Goal: Transaction & Acquisition: Purchase product/service

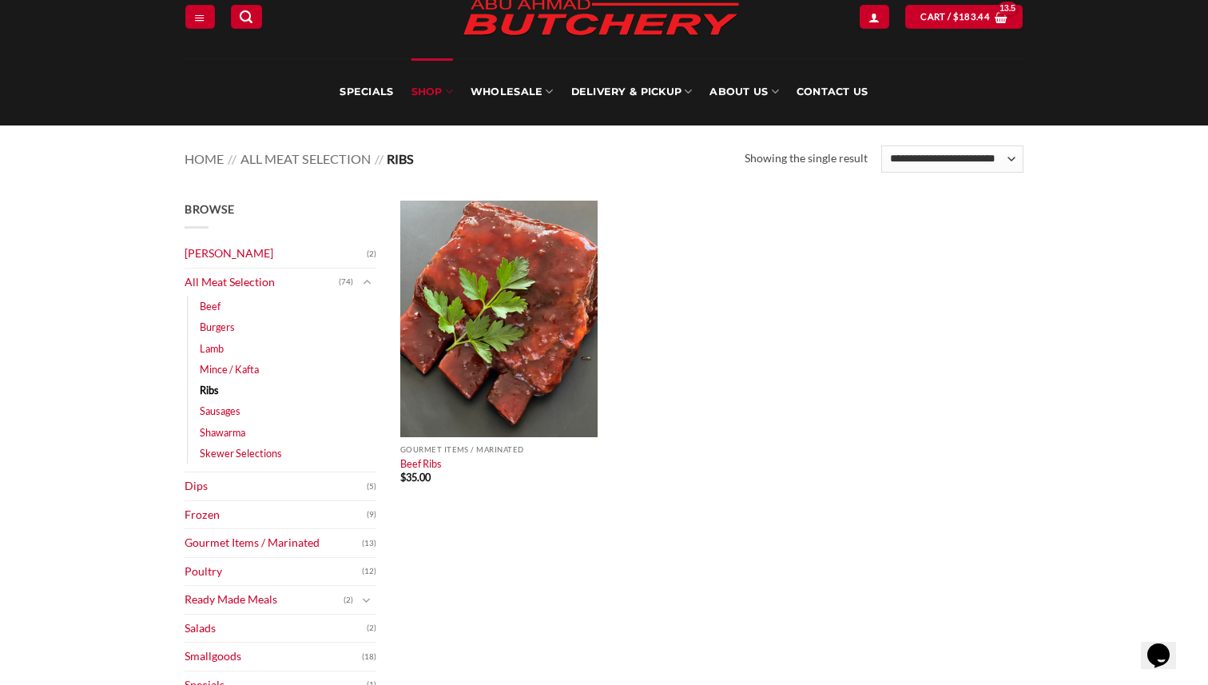
scroll to position [65, 0]
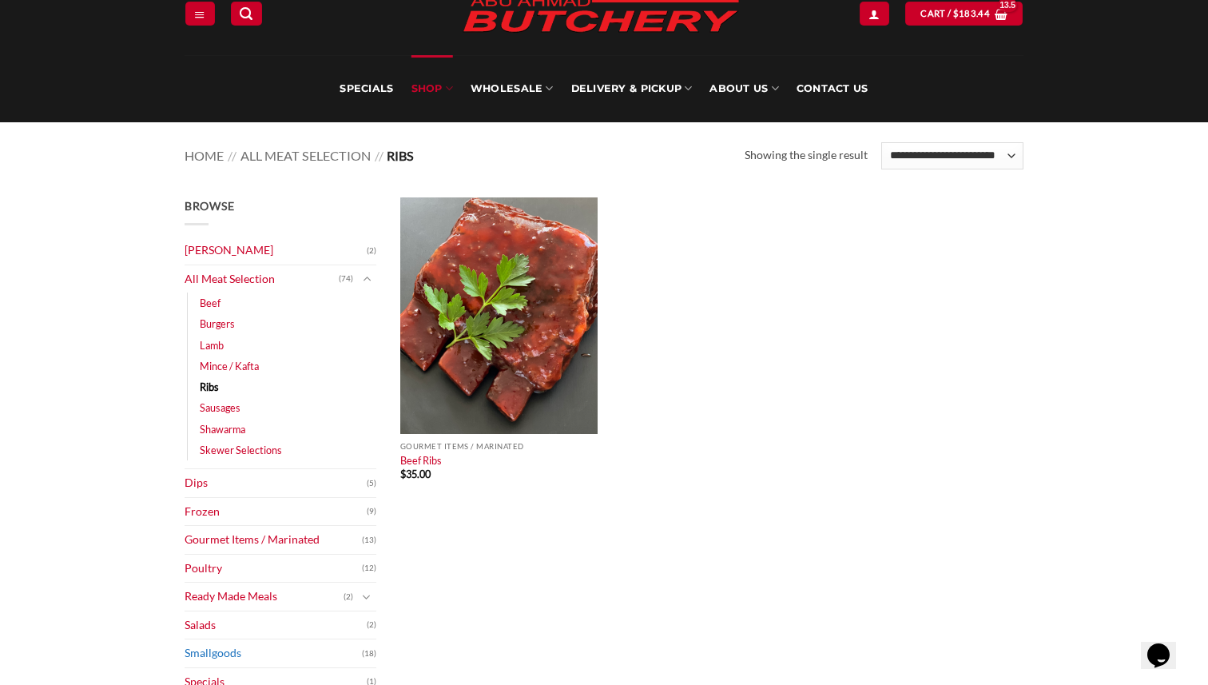
click at [298, 650] on link "Smallgoods" at bounding box center [273, 653] width 177 height 28
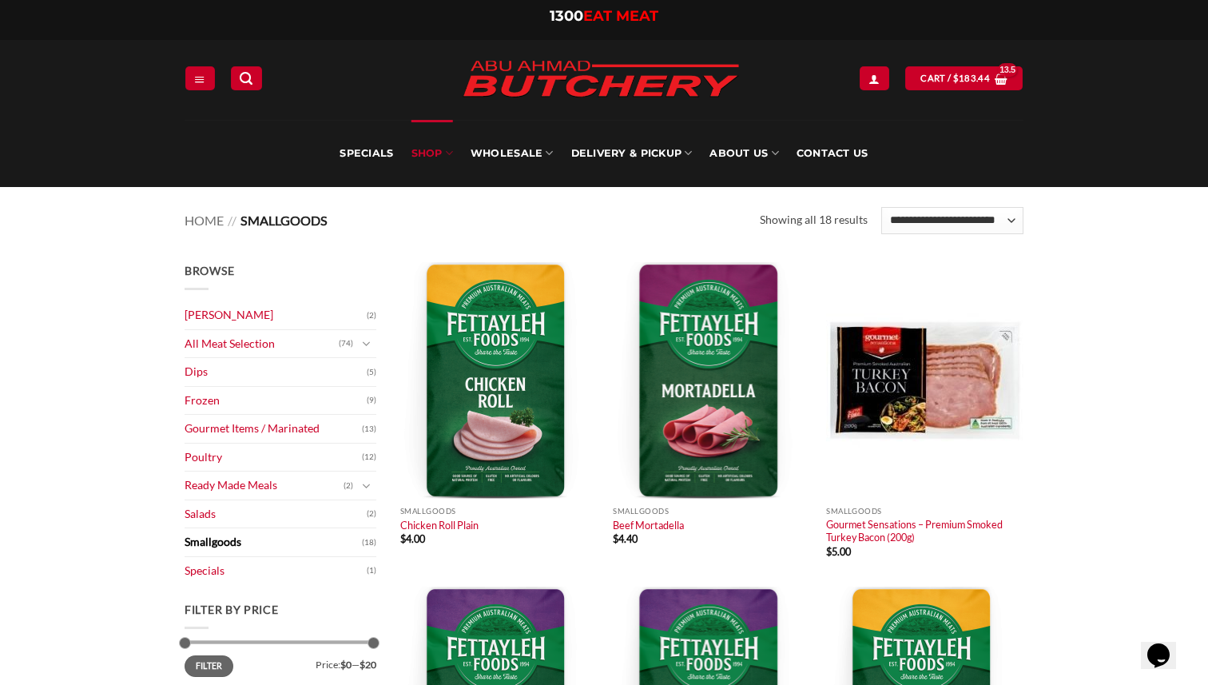
scroll to position [1, 0]
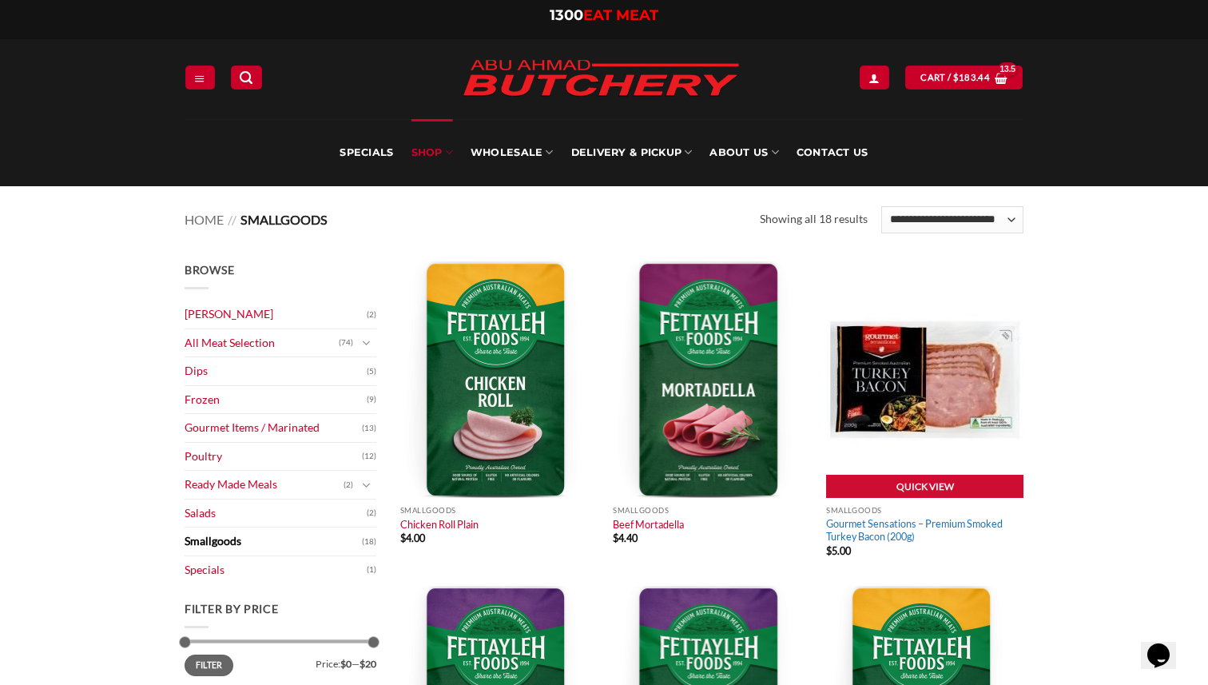
click at [884, 524] on link "Gourmet Sensations – Premium Smoked Turkey Bacon (200g)" at bounding box center [924, 530] width 197 height 26
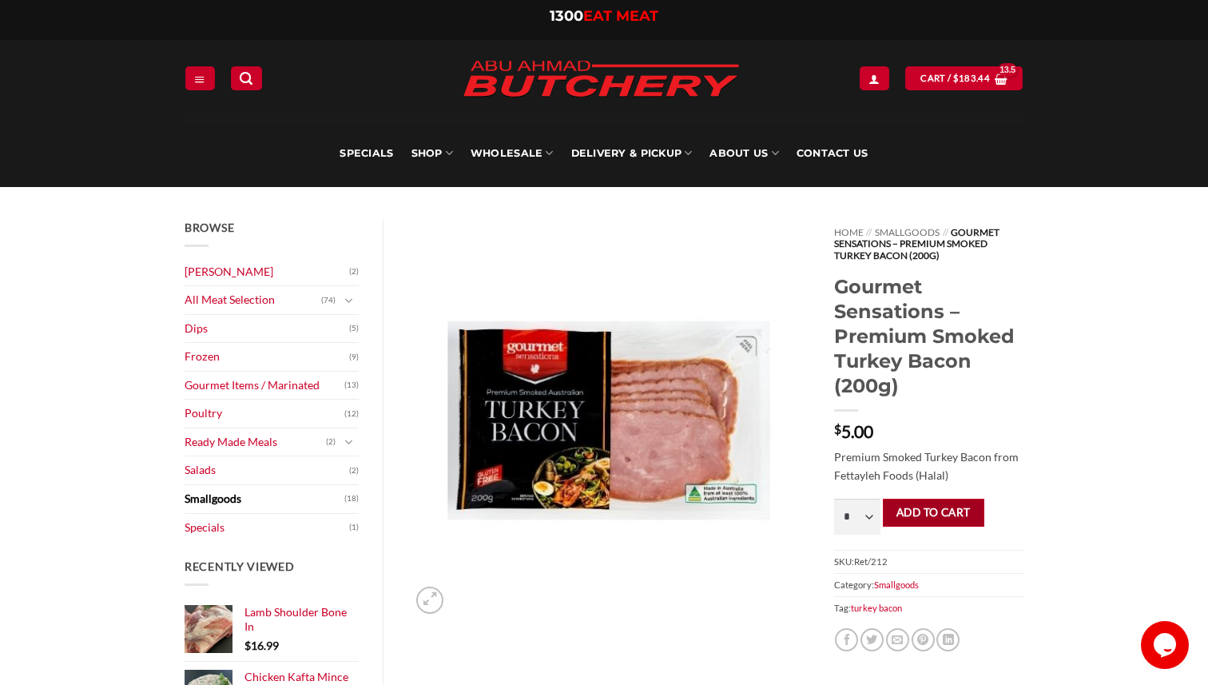
click at [945, 505] on button "Add to cart" at bounding box center [934, 513] width 102 height 28
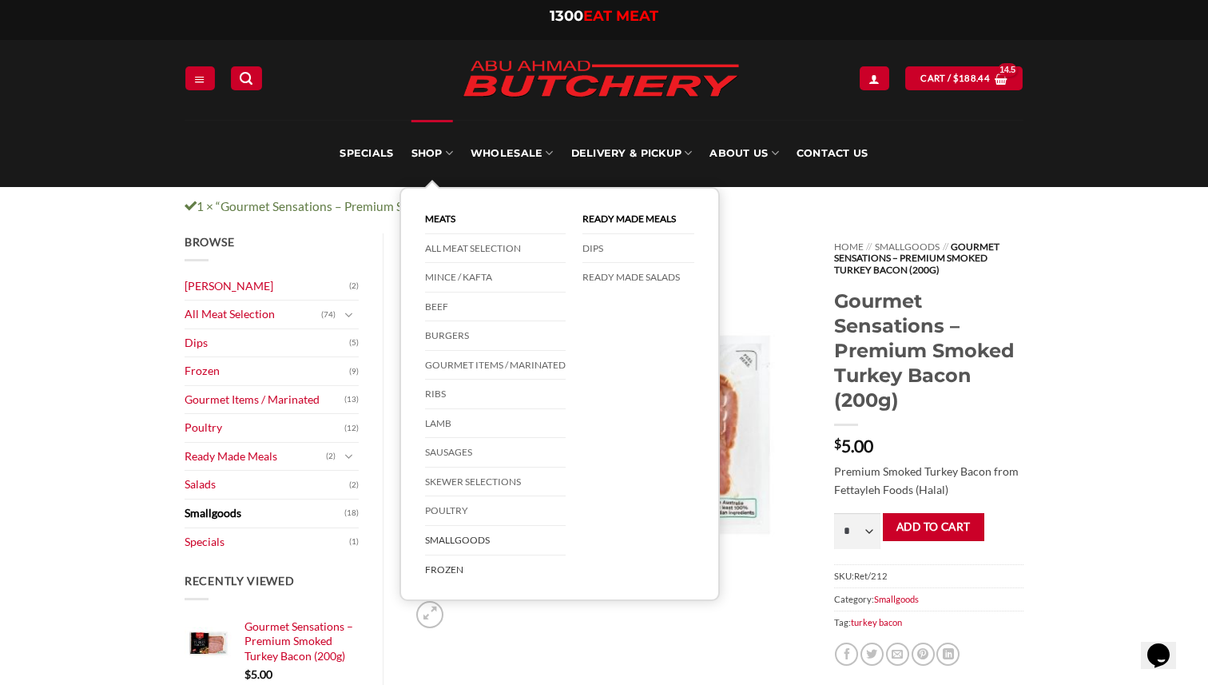
click at [462, 568] on link "Frozen" at bounding box center [495, 569] width 141 height 29
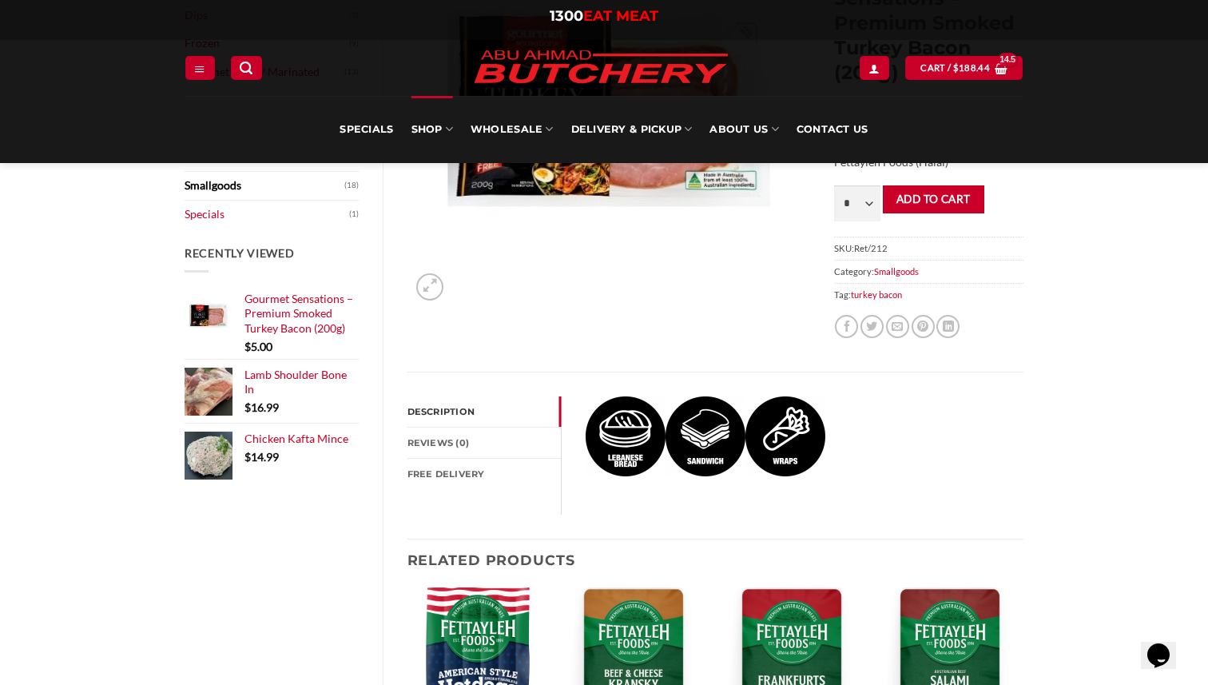
scroll to position [342, 0]
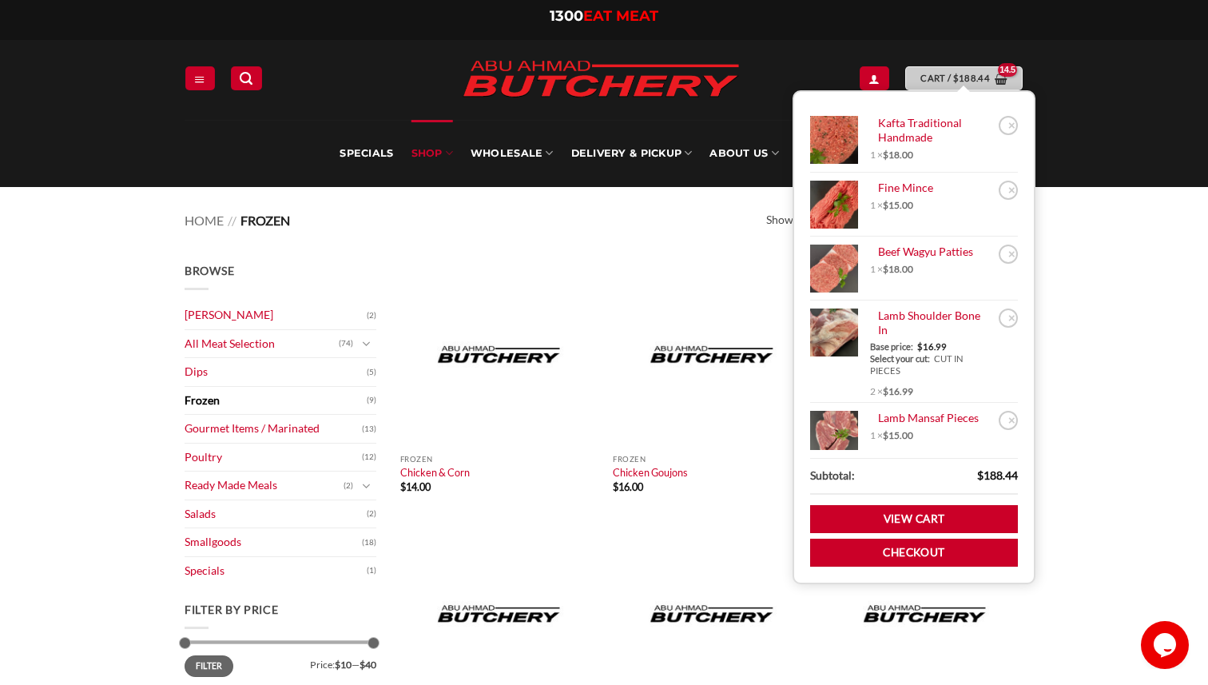
click at [949, 72] on span "Cart / $ 188.44" at bounding box center [956, 78] width 70 height 14
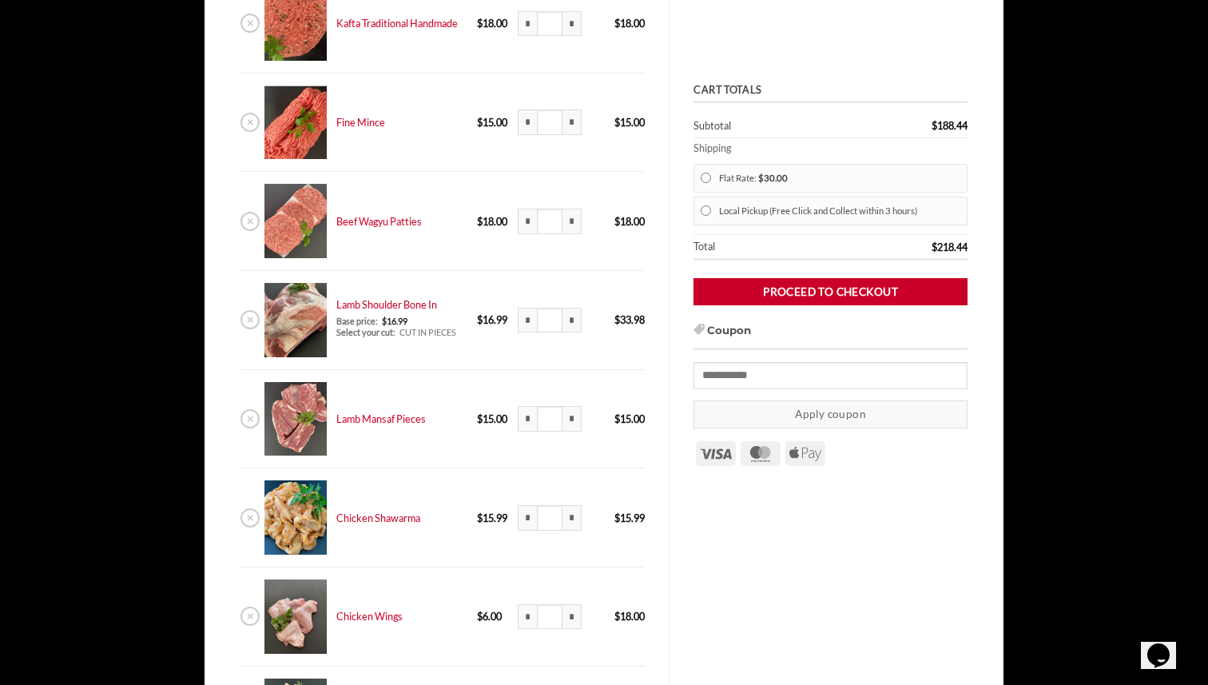
scroll to position [309, 0]
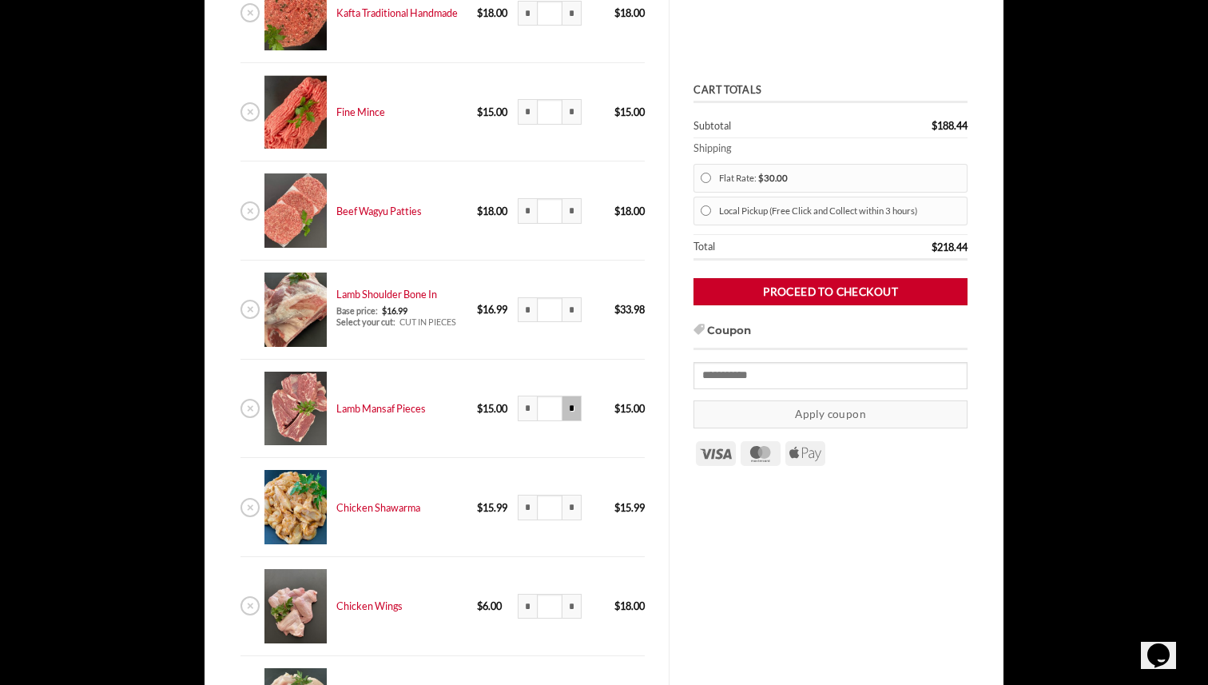
click at [566, 412] on input "*" at bounding box center [572, 409] width 19 height 26
type input "***"
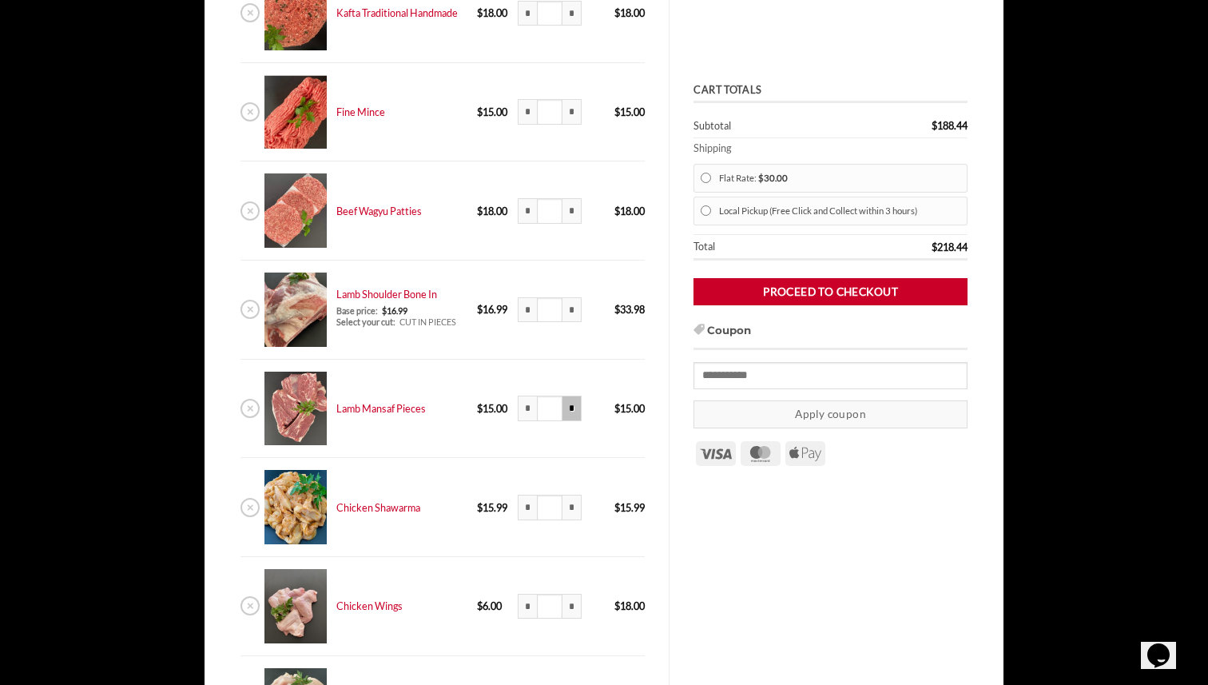
type input "***"
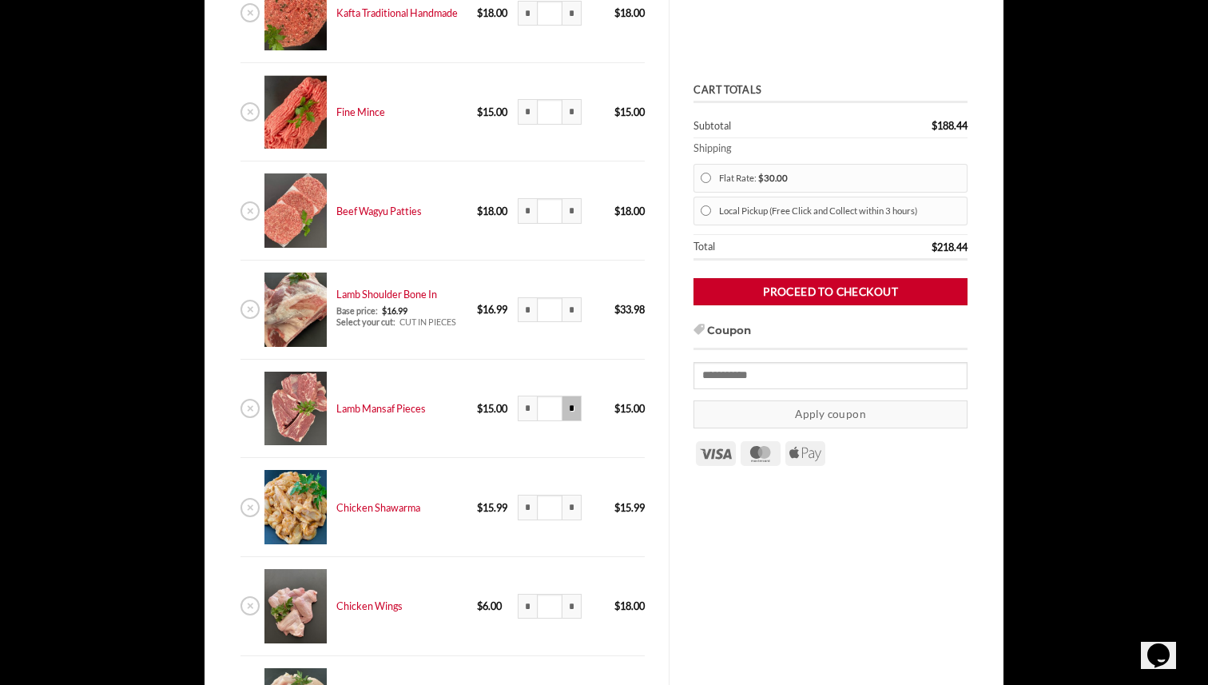
type input "***"
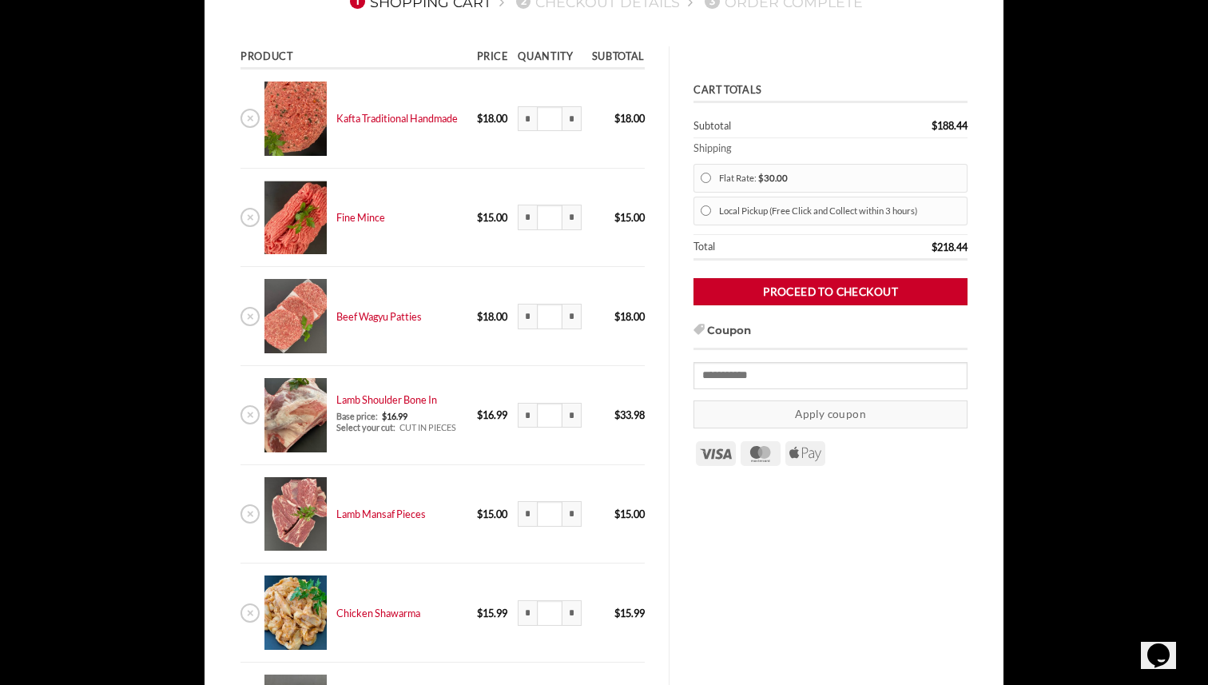
scroll to position [207, 0]
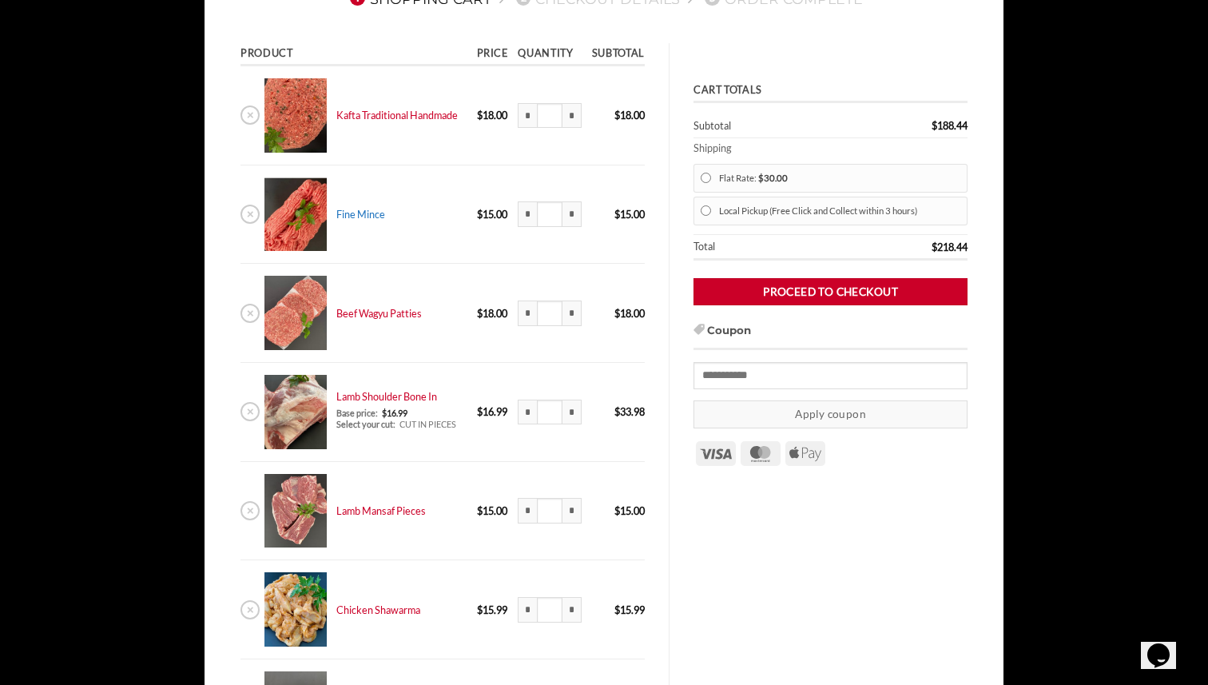
click at [383, 213] on link "Fine Mince" at bounding box center [360, 214] width 49 height 13
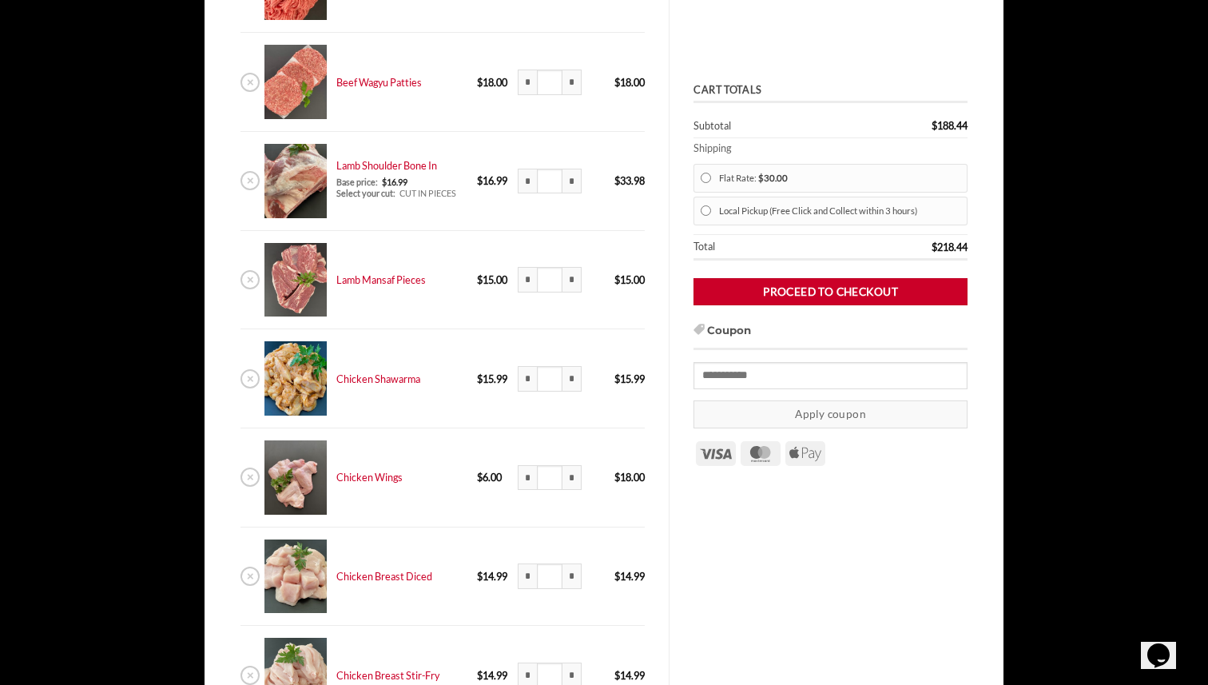
scroll to position [478, 0]
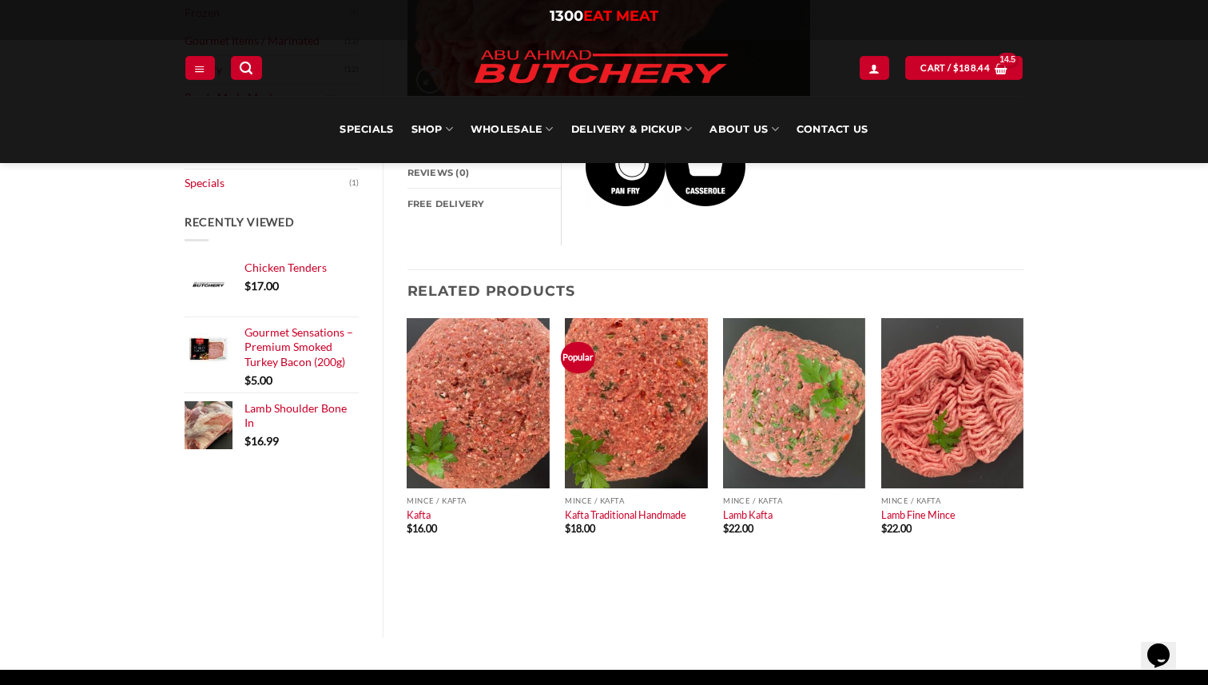
scroll to position [562, 0]
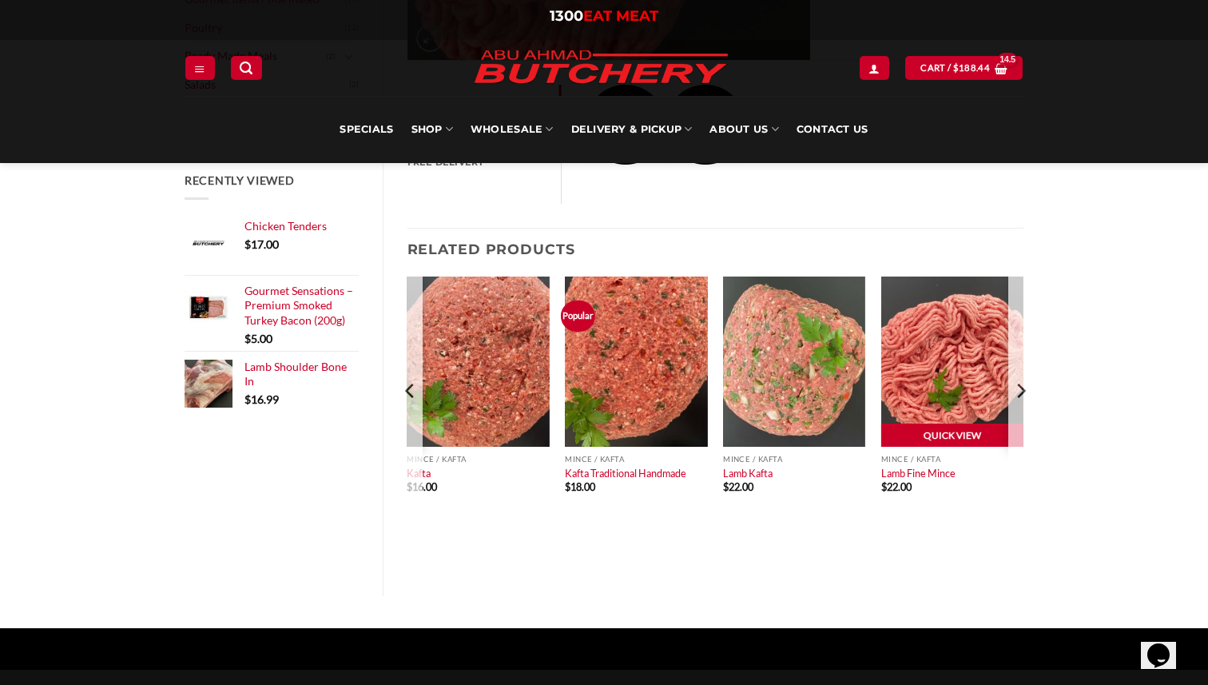
click at [929, 445] on link "Quick View" at bounding box center [953, 436] width 142 height 24
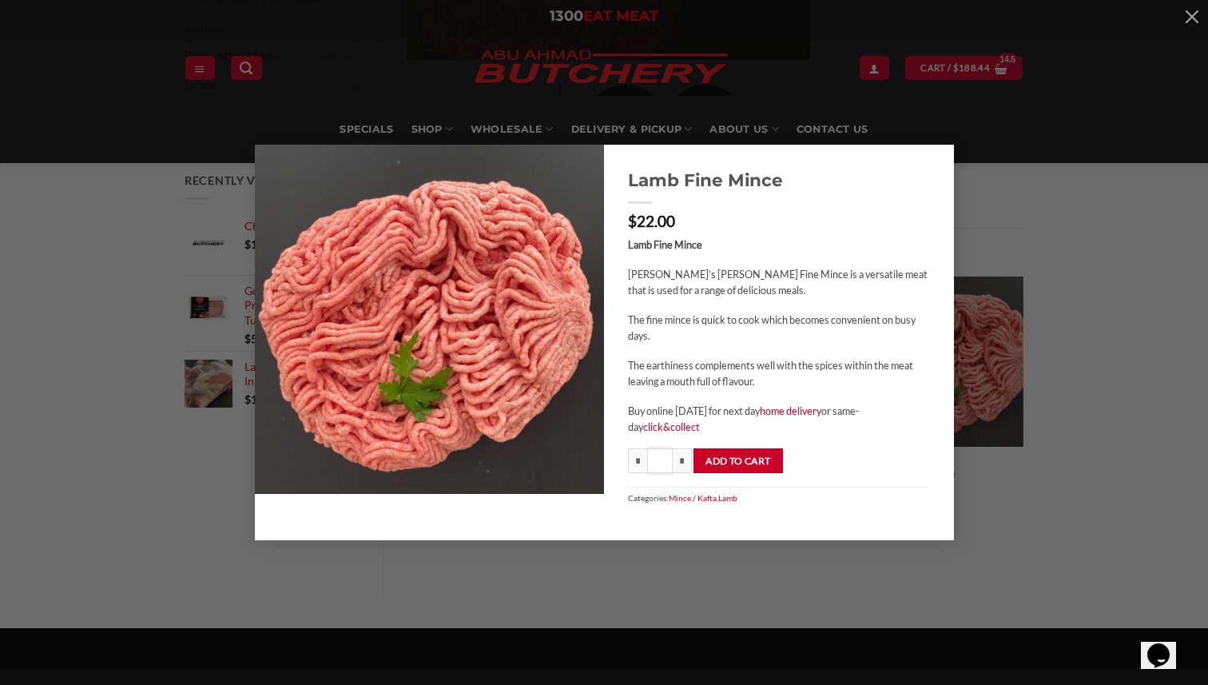
click at [658, 465] on input "*" at bounding box center [660, 461] width 26 height 26
click at [718, 458] on button "Add to cart" at bounding box center [739, 461] width 90 height 26
click at [957, 61] on div "Lamb Fine Mince $ 22.00 Lamb Fine Mince Abu Ahmad Butchery’s Lamb Fine Mince is…" at bounding box center [604, 342] width 1208 height 685
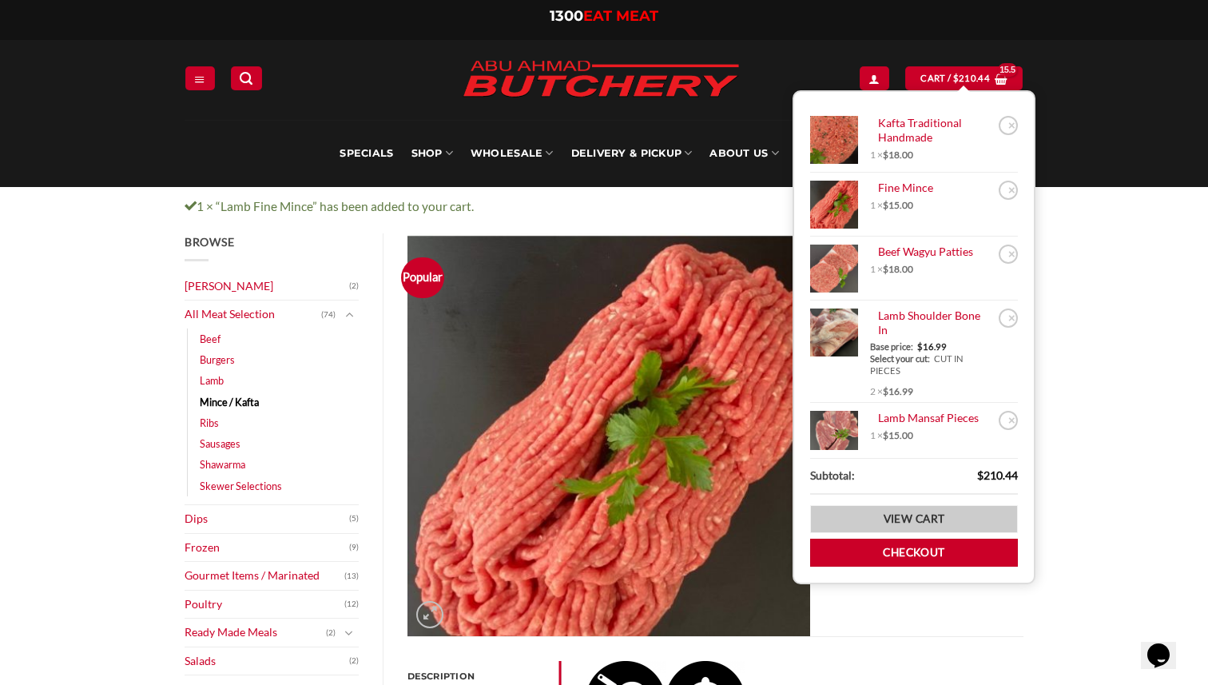
click at [854, 511] on link "View cart" at bounding box center [914, 519] width 208 height 28
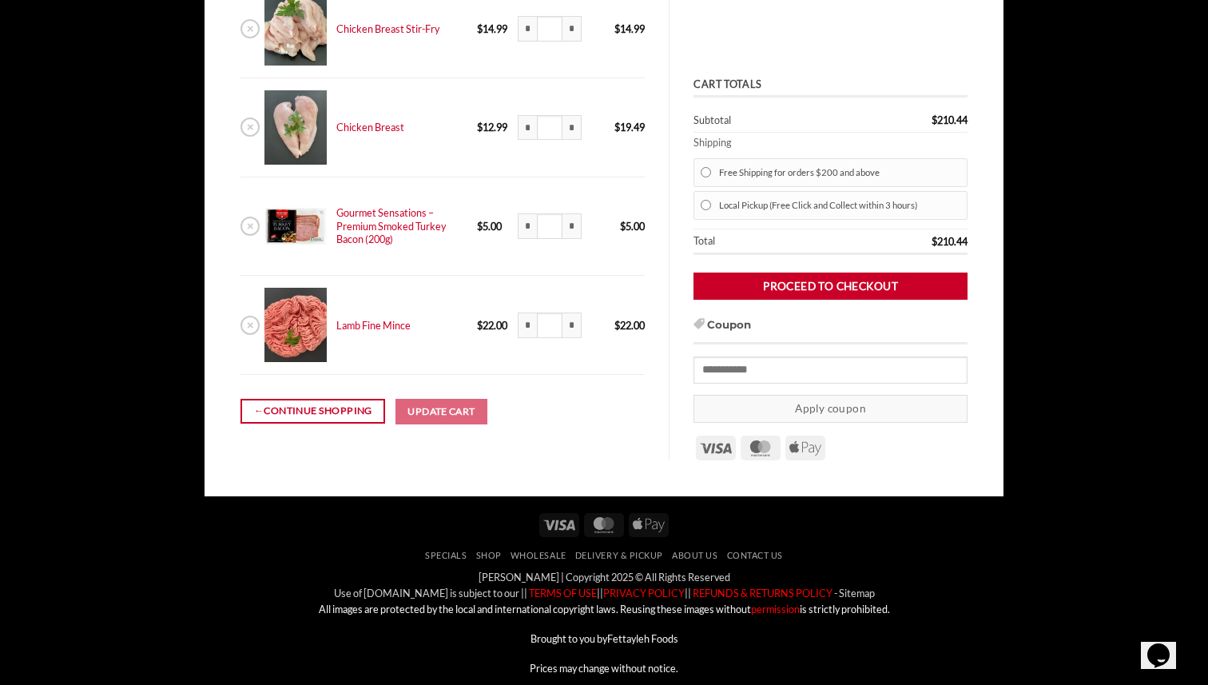
scroll to position [1041, 0]
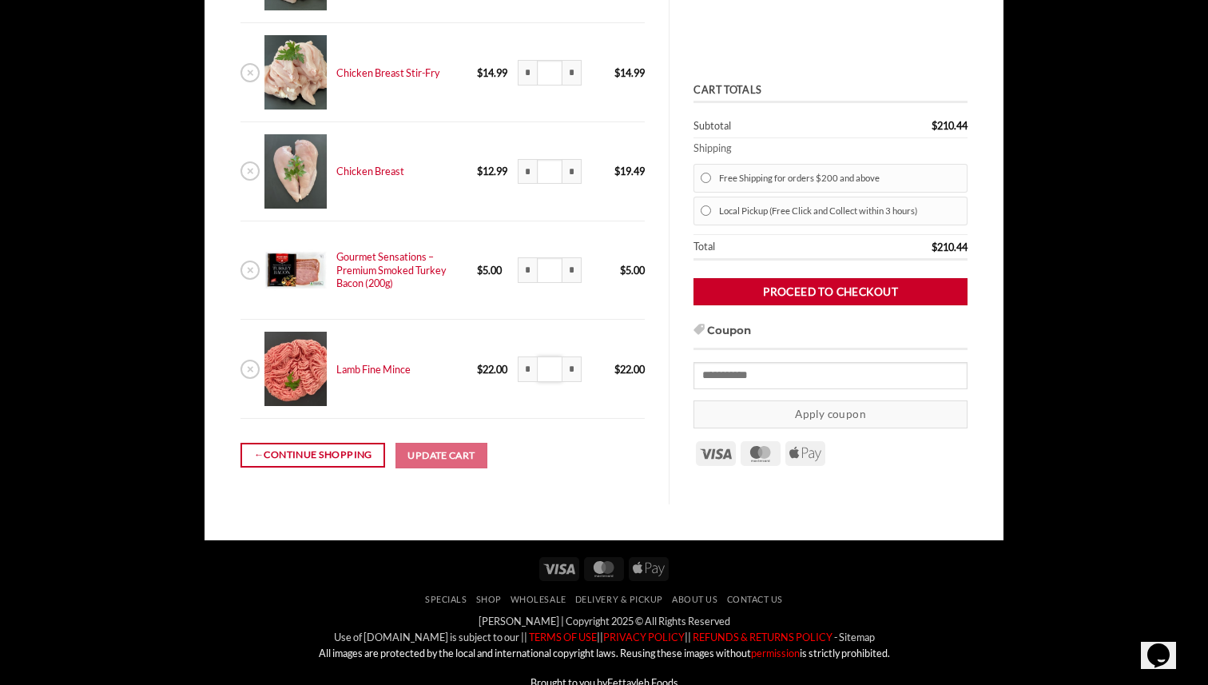
click at [549, 380] on input "*" at bounding box center [550, 369] width 26 height 26
type input "*"
type input "**"
click at [413, 392] on td "Lamb Fine Mince 1 x $ 22.00" at bounding box center [402, 369] width 140 height 99
click at [440, 463] on button "Update cart" at bounding box center [442, 456] width 93 height 26
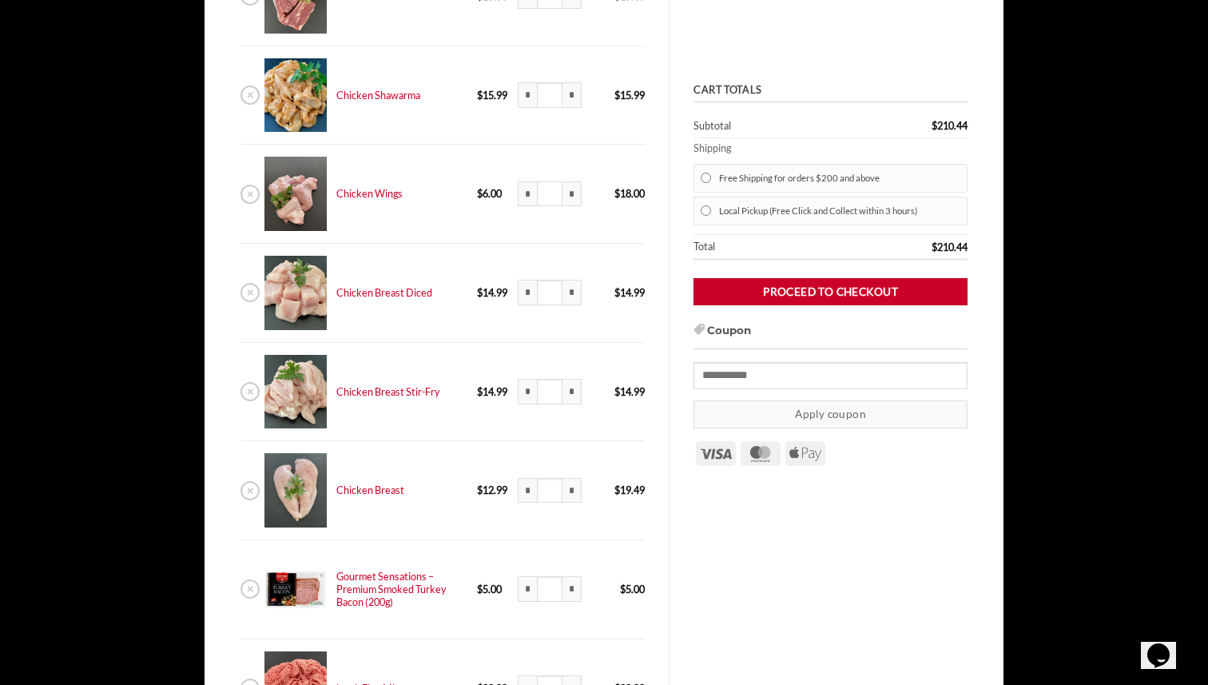
scroll to position [777, 0]
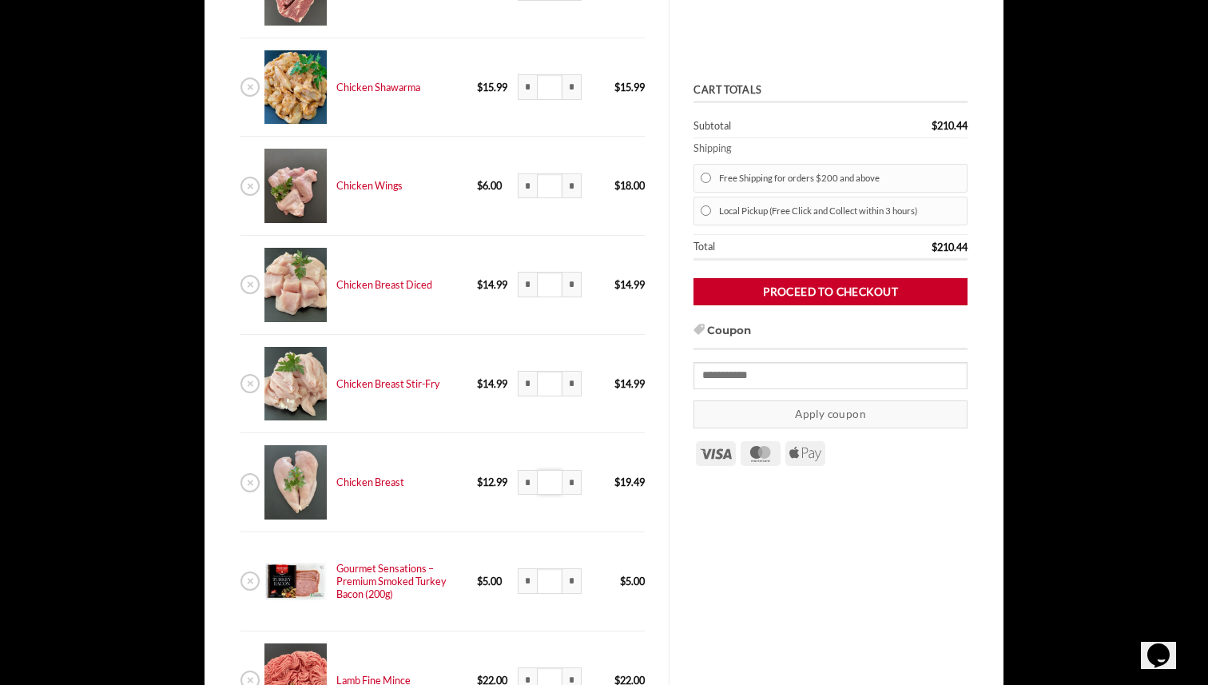
click at [554, 484] on input "***" at bounding box center [550, 483] width 26 height 26
type input "*"
click at [464, 484] on td "Chicken Breast 1.5 x $ 12.99" at bounding box center [402, 482] width 140 height 99
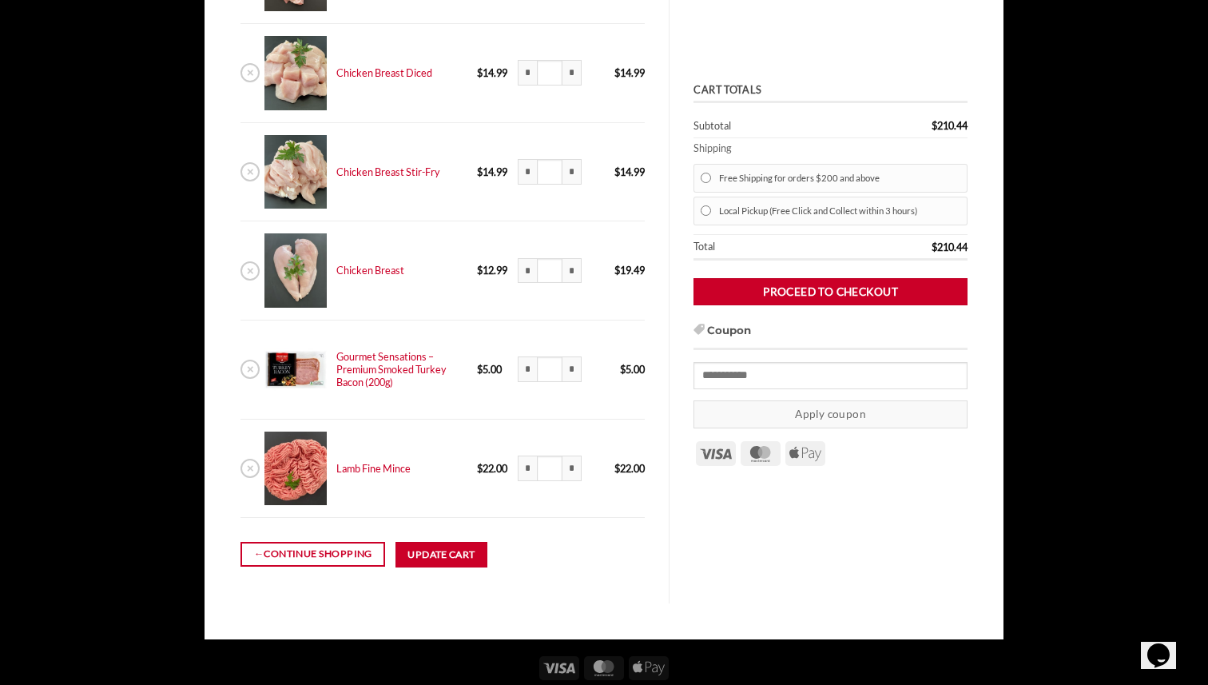
scroll to position [1029, 0]
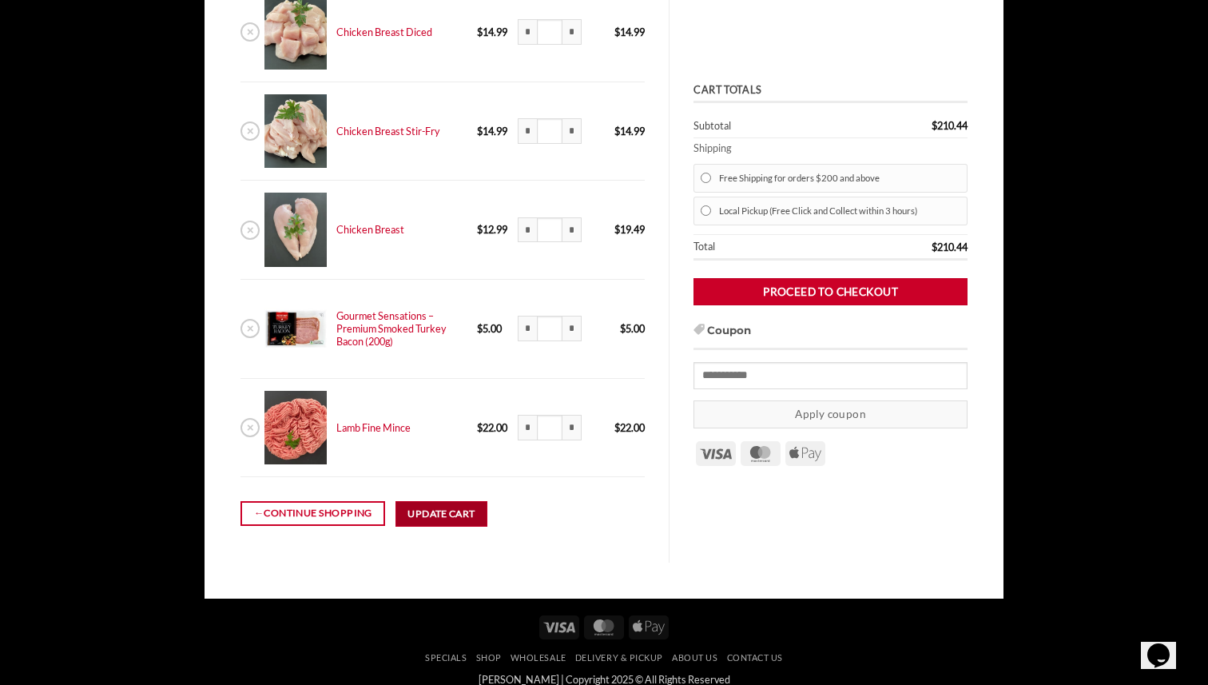
click at [452, 520] on button "Update cart" at bounding box center [442, 514] width 93 height 26
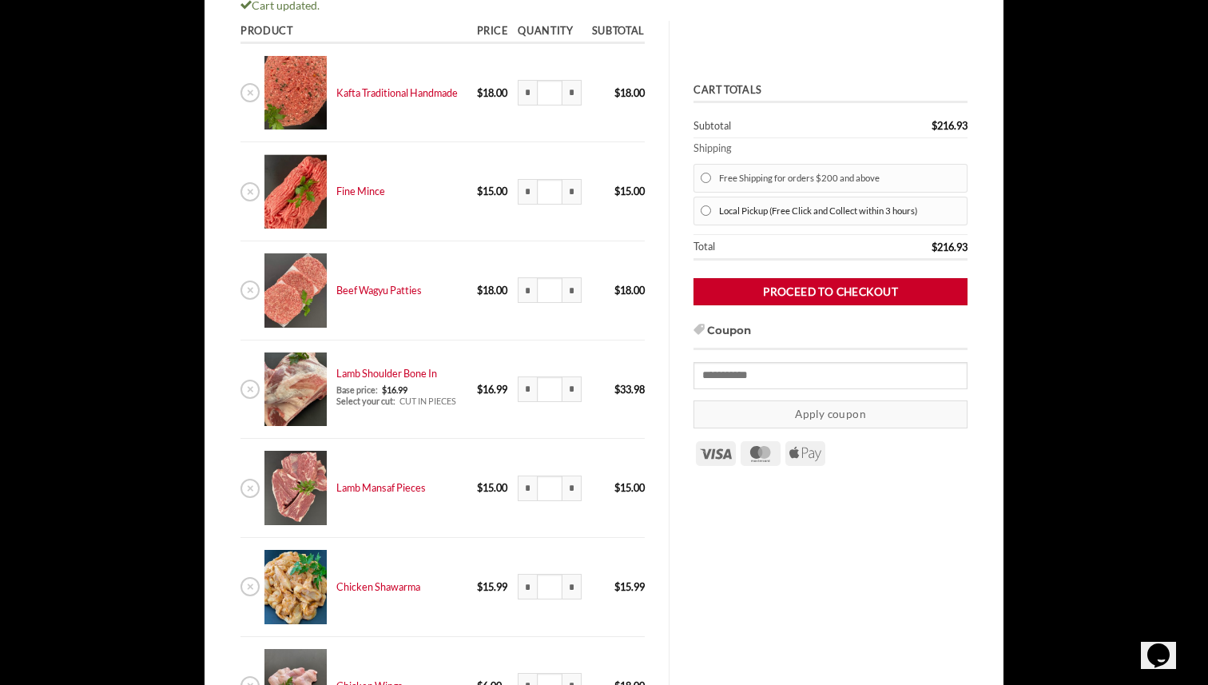
scroll to position [251, 0]
